Goal: Transaction & Acquisition: Purchase product/service

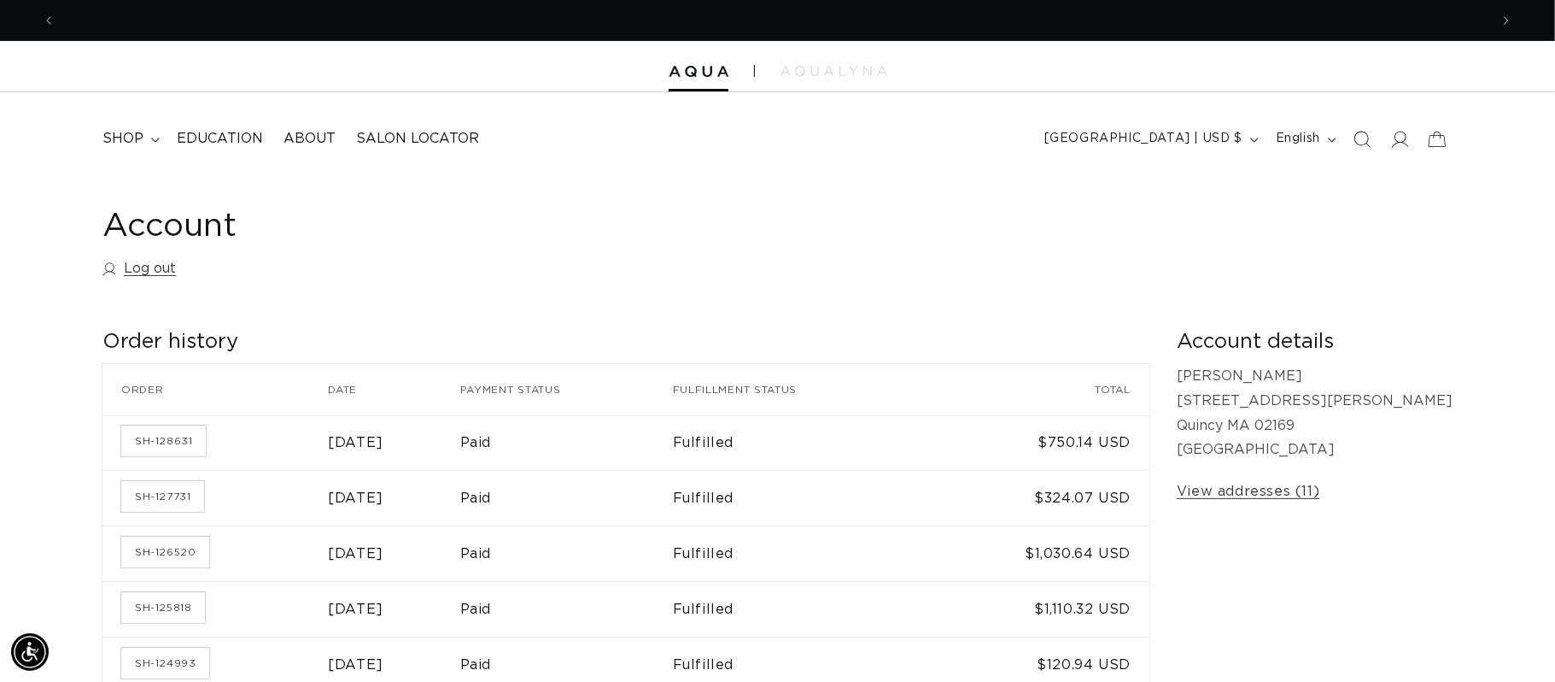
scroll to position [0, 1435]
click at [143, 149] on summary "shop" at bounding box center [129, 139] width 74 height 38
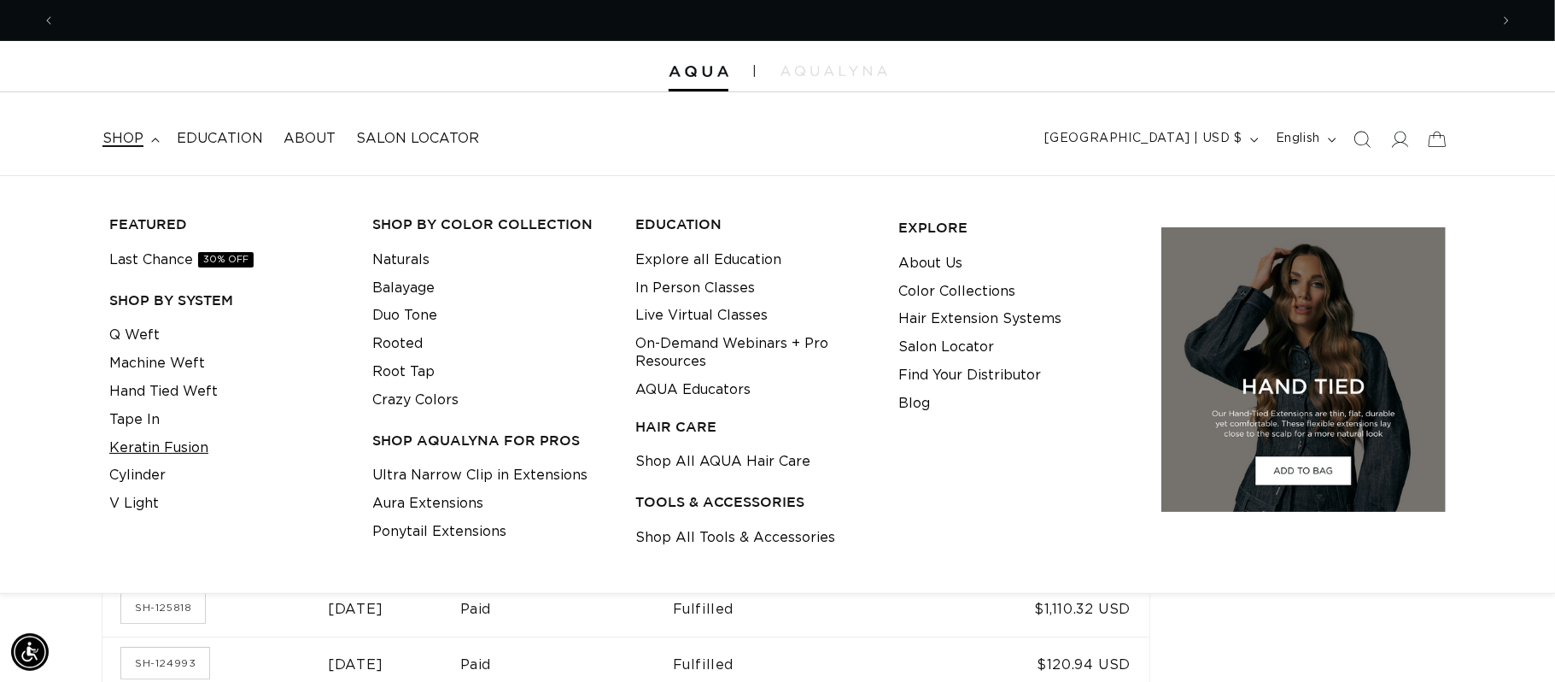
scroll to position [0, 2868]
click at [169, 444] on link "Keratin Fusion" at bounding box center [158, 448] width 99 height 28
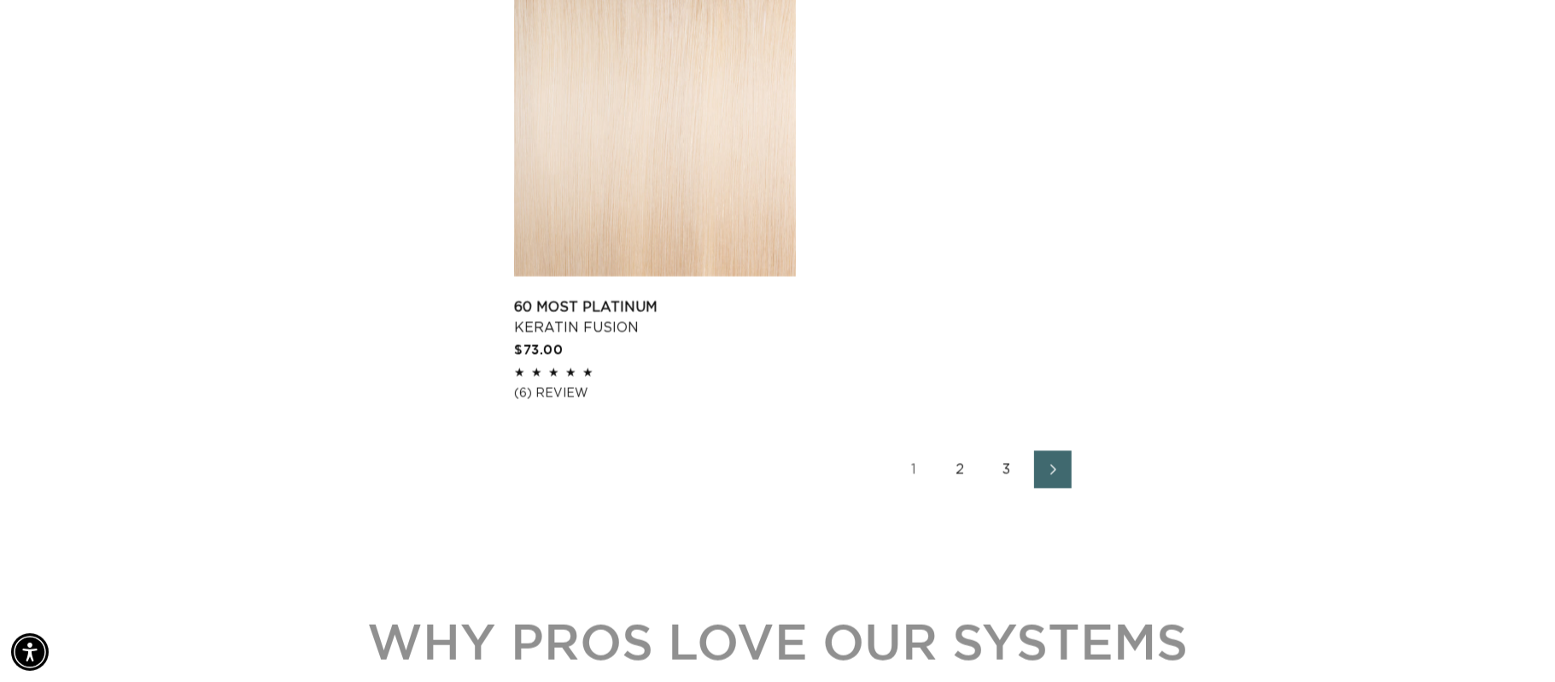
click at [962, 472] on link "2" at bounding box center [961, 469] width 38 height 38
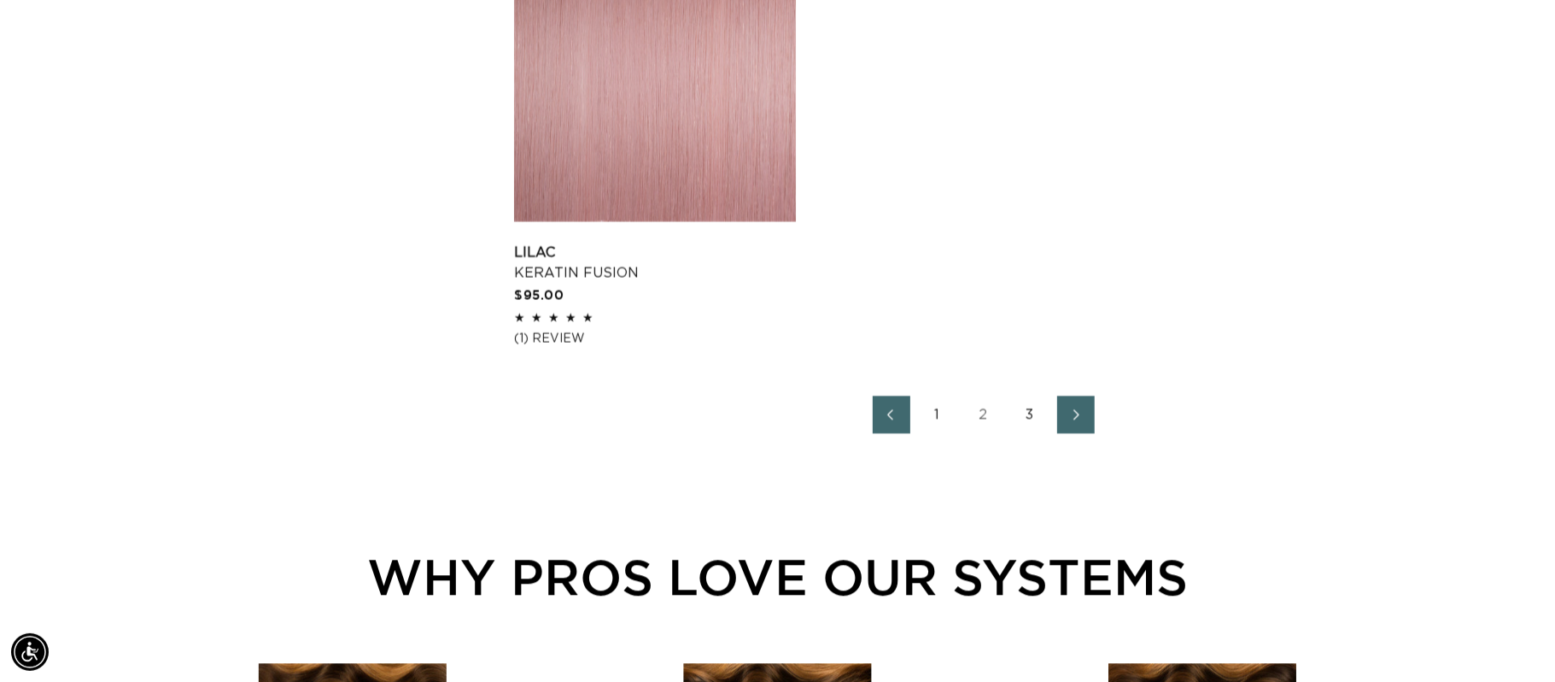
scroll to position [0, 1435]
click at [1034, 417] on link "3" at bounding box center [1030, 414] width 38 height 38
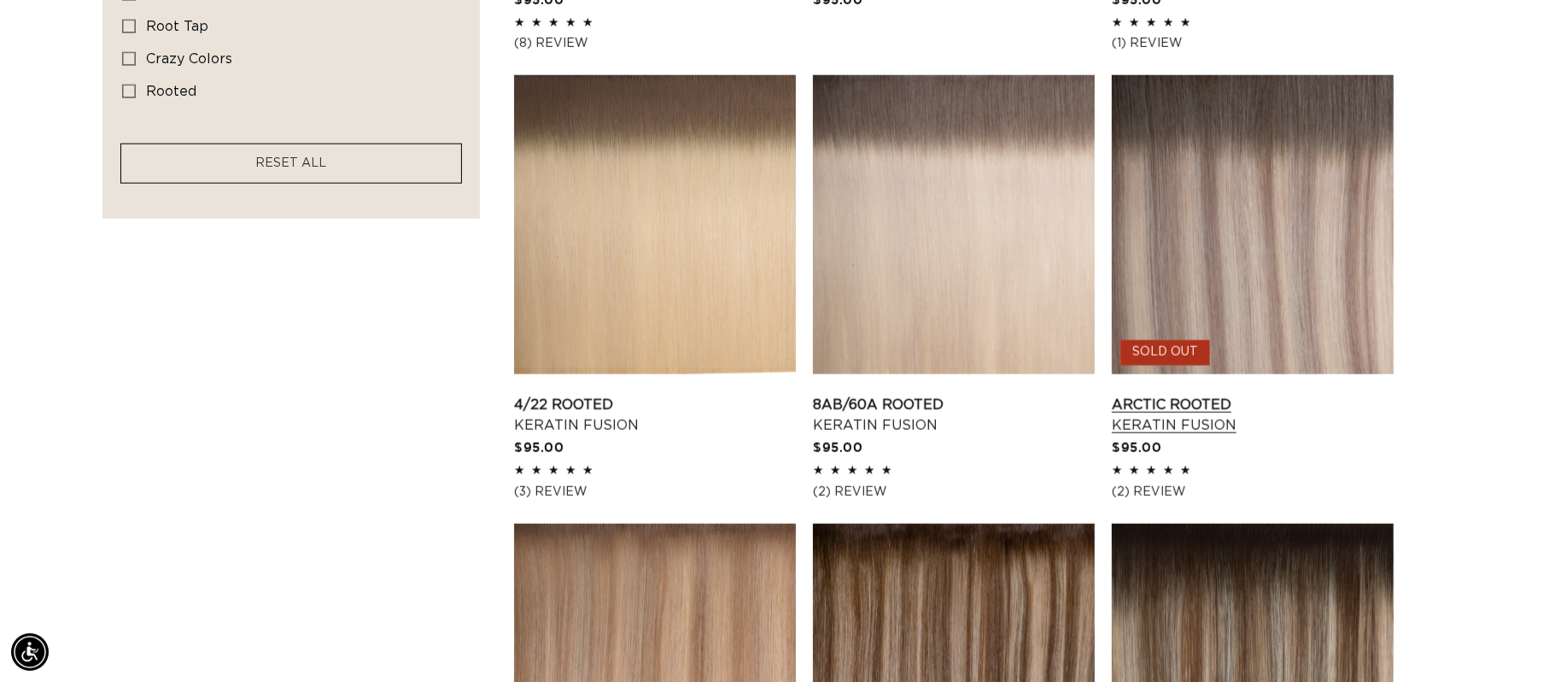
scroll to position [0, 2868]
click at [983, 395] on link "8AB/60A Rooted Keratin Fusion" at bounding box center [954, 415] width 282 height 41
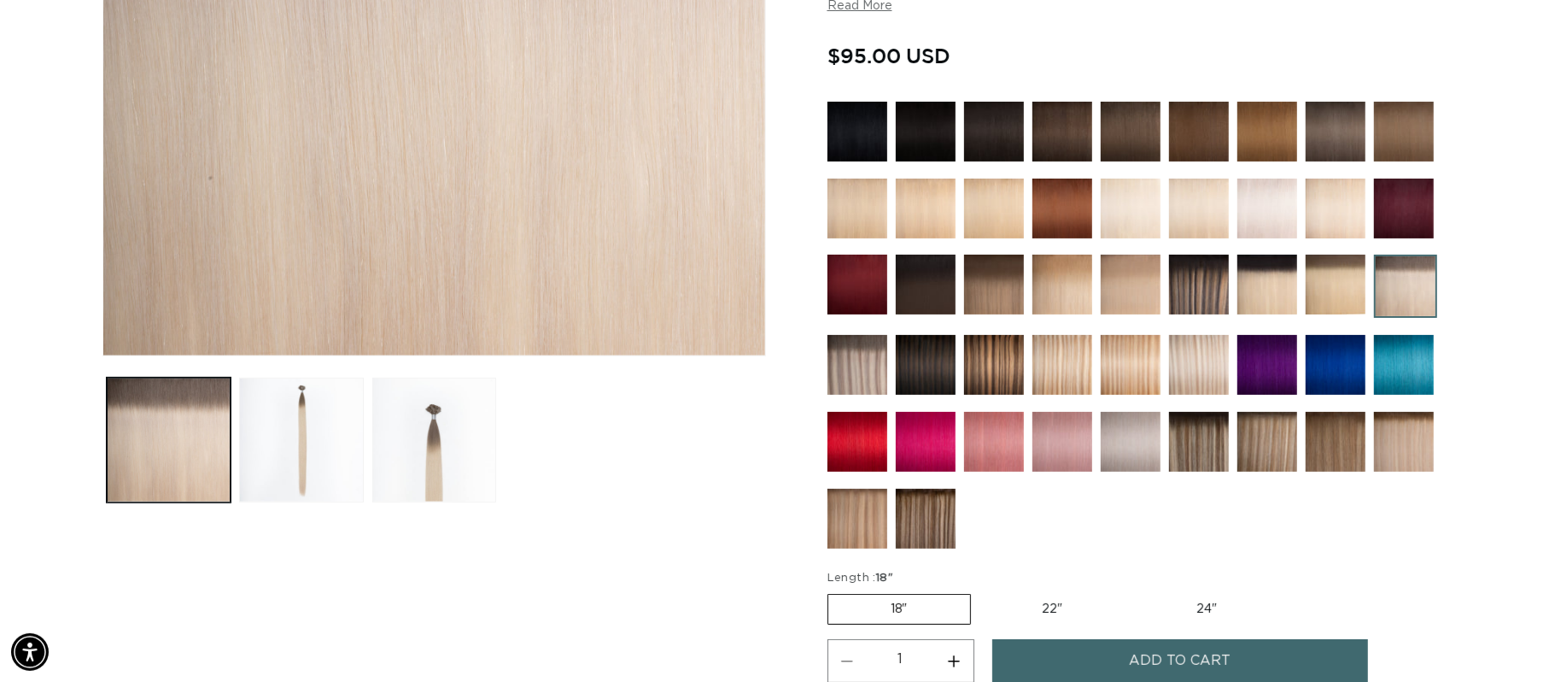
scroll to position [530, 0]
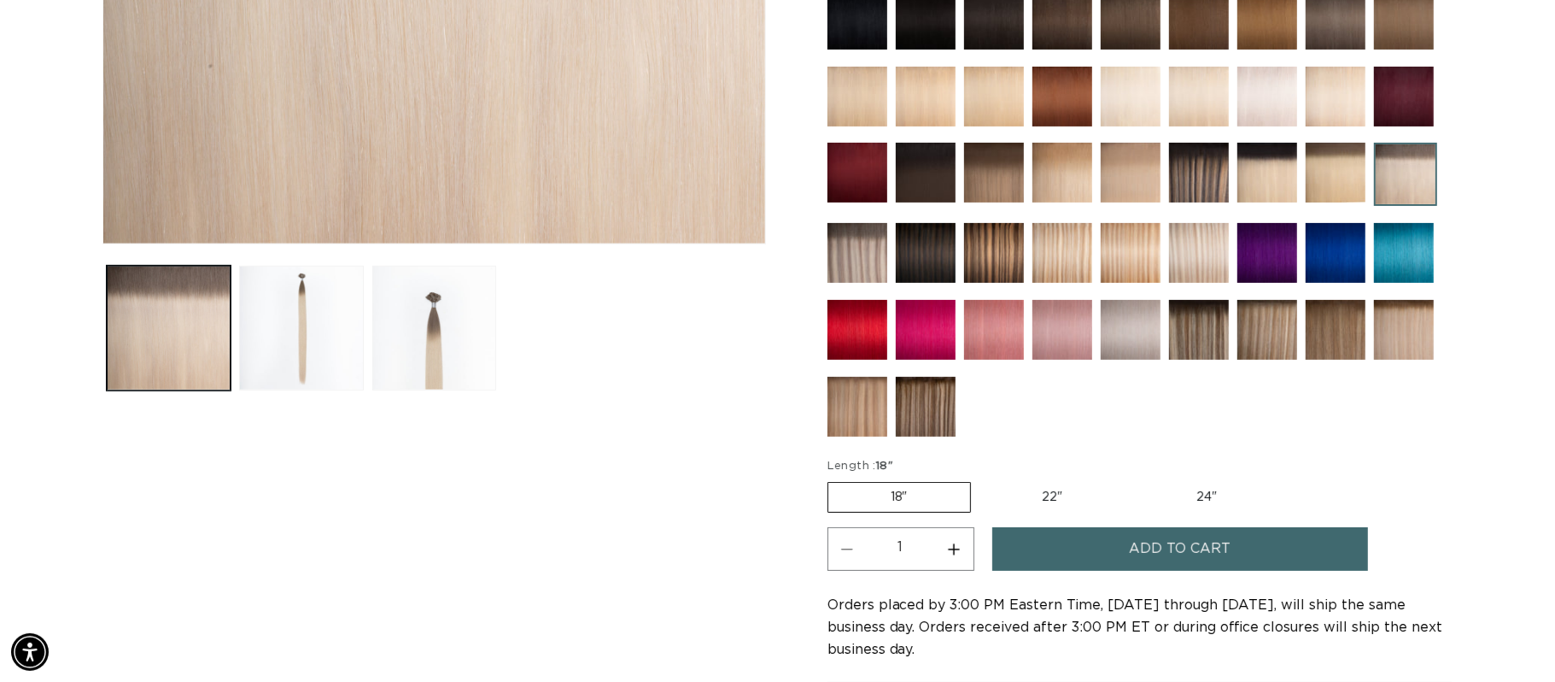
drag, startPoint x: 963, startPoint y: 554, endPoint x: 1256, endPoint y: 558, distance: 293.0
click at [966, 552] on button "Increase quantity for 8AB/60A Rooted - Keratin Fusion" at bounding box center [954, 549] width 38 height 44
type input "2"
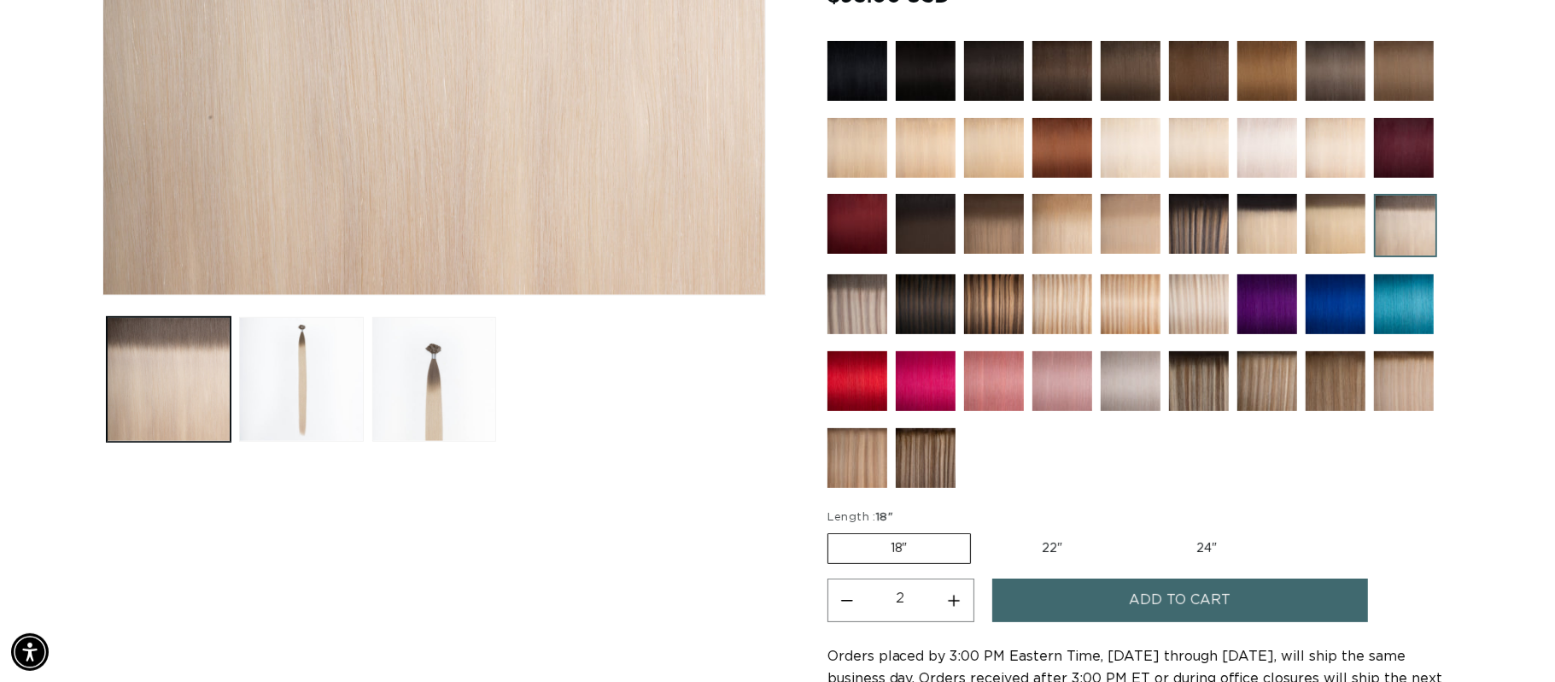
scroll to position [552, 0]
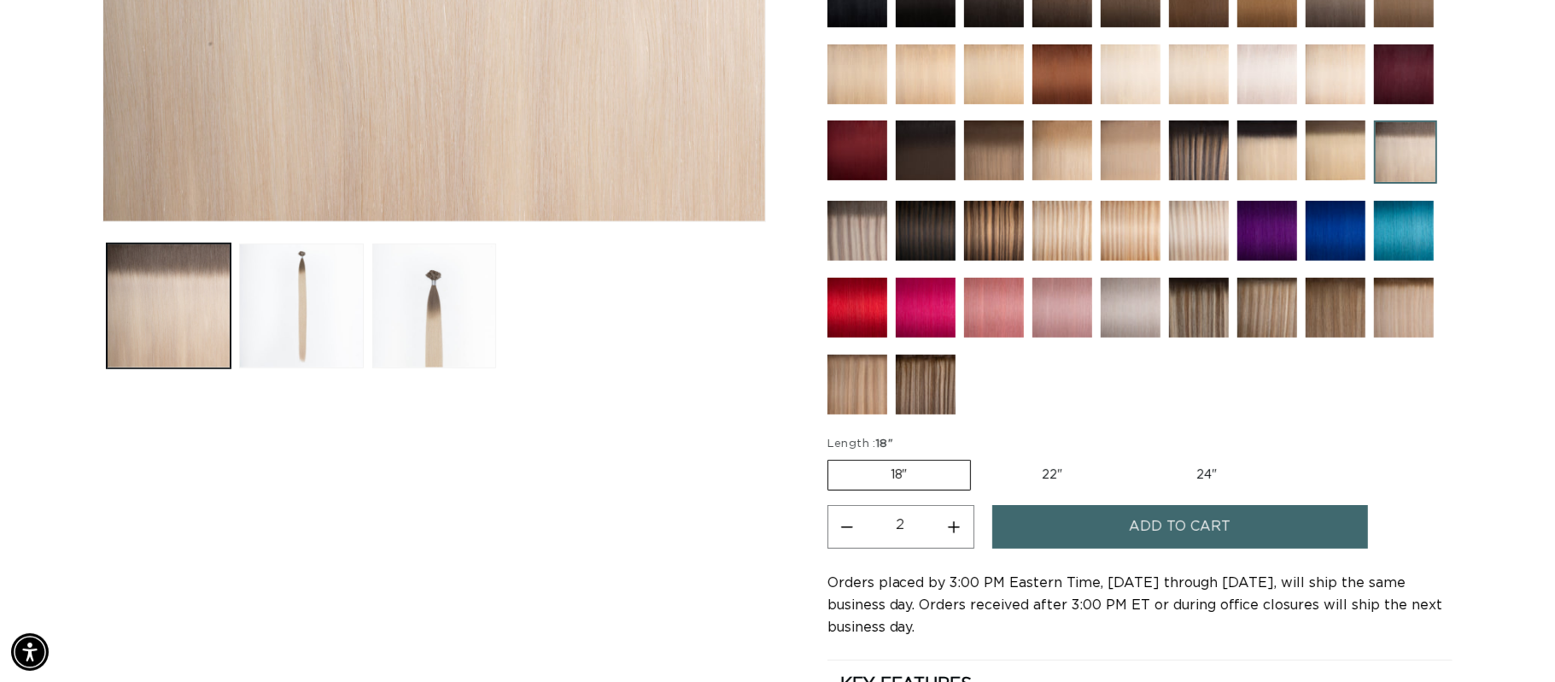
click at [1135, 532] on span "Add to cart" at bounding box center [1180, 527] width 102 height 44
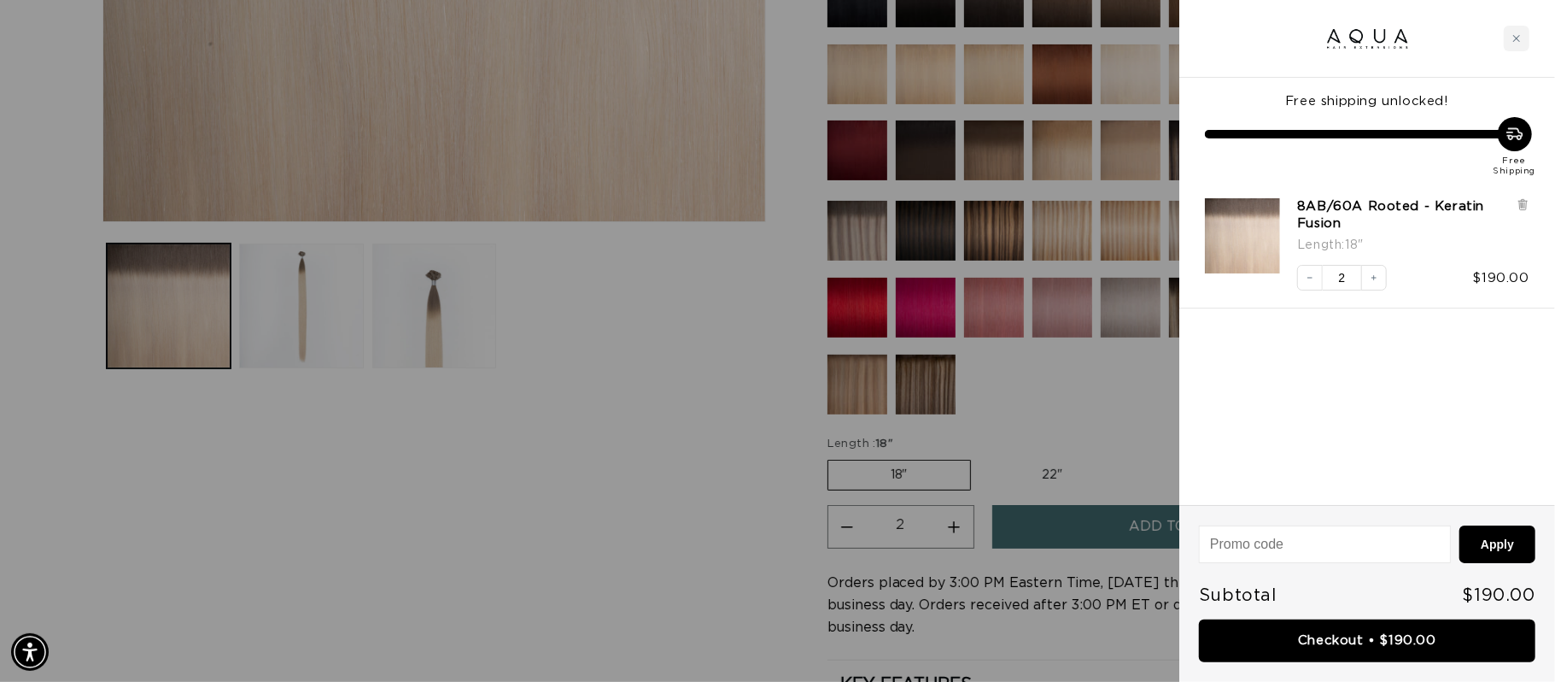
scroll to position [0, 0]
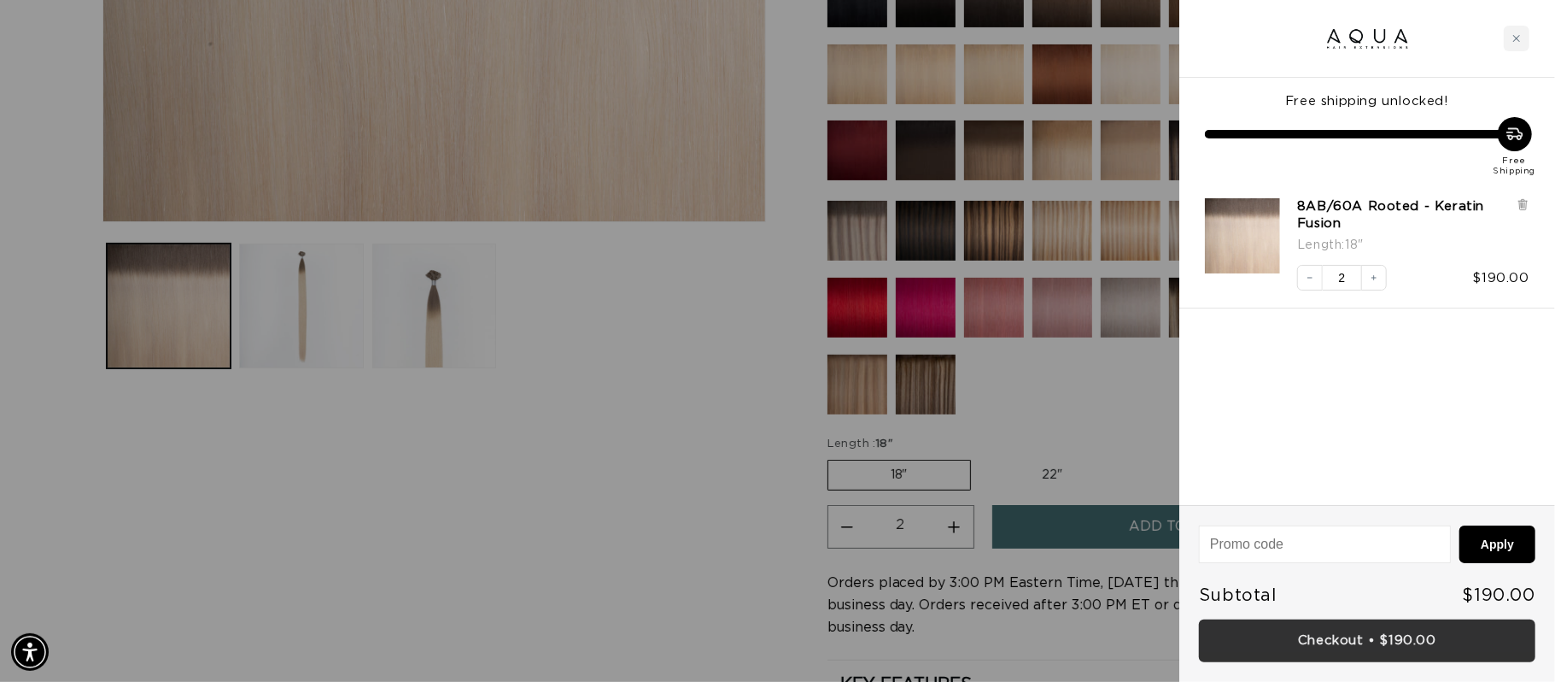
click at [1391, 641] on link "Checkout • $190.00" at bounding box center [1367, 641] width 337 height 44
